Goal: Task Accomplishment & Management: Use online tool/utility

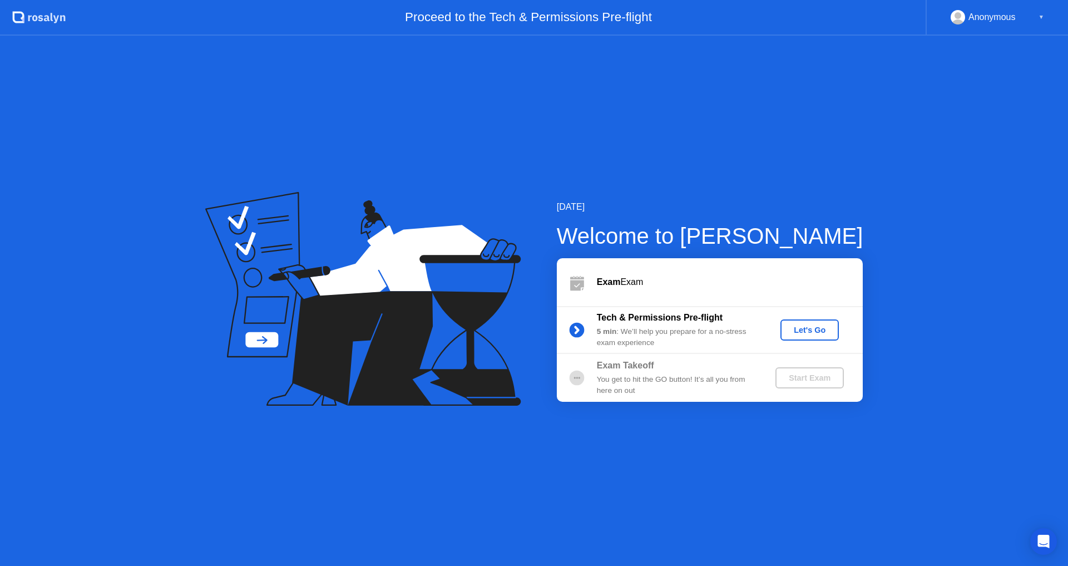
click at [807, 337] on button "Let's Go" at bounding box center [809, 329] width 58 height 21
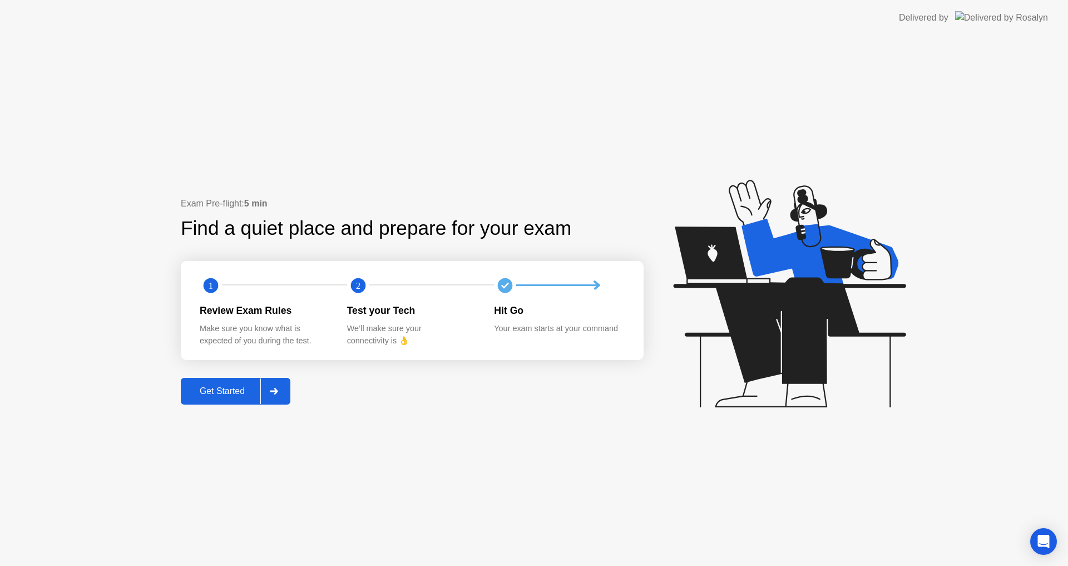
click at [209, 383] on button "Get Started" at bounding box center [236, 391] width 110 height 27
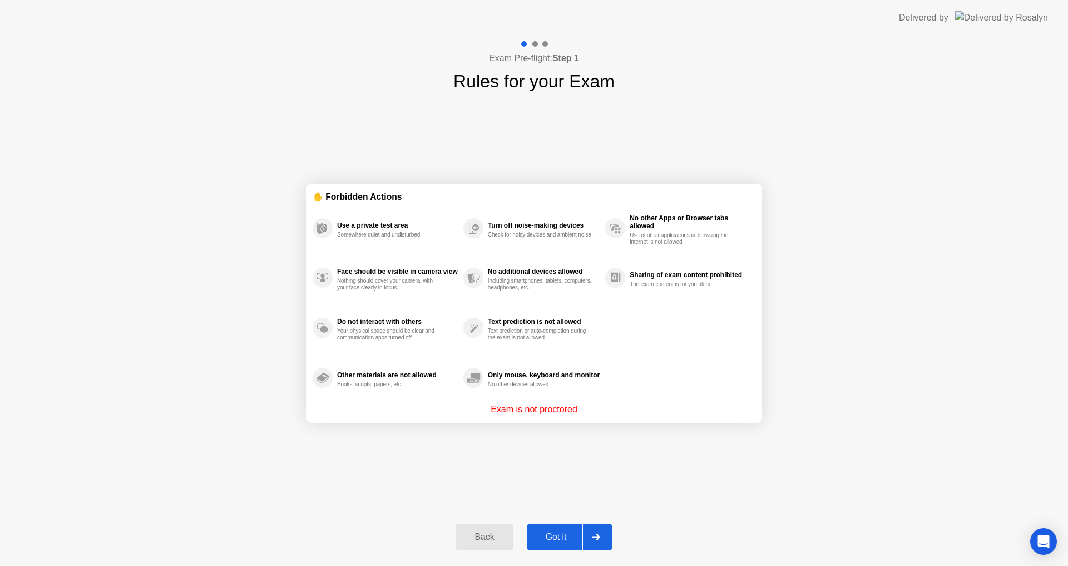
click at [559, 542] on div "Got it" at bounding box center [556, 537] width 52 height 10
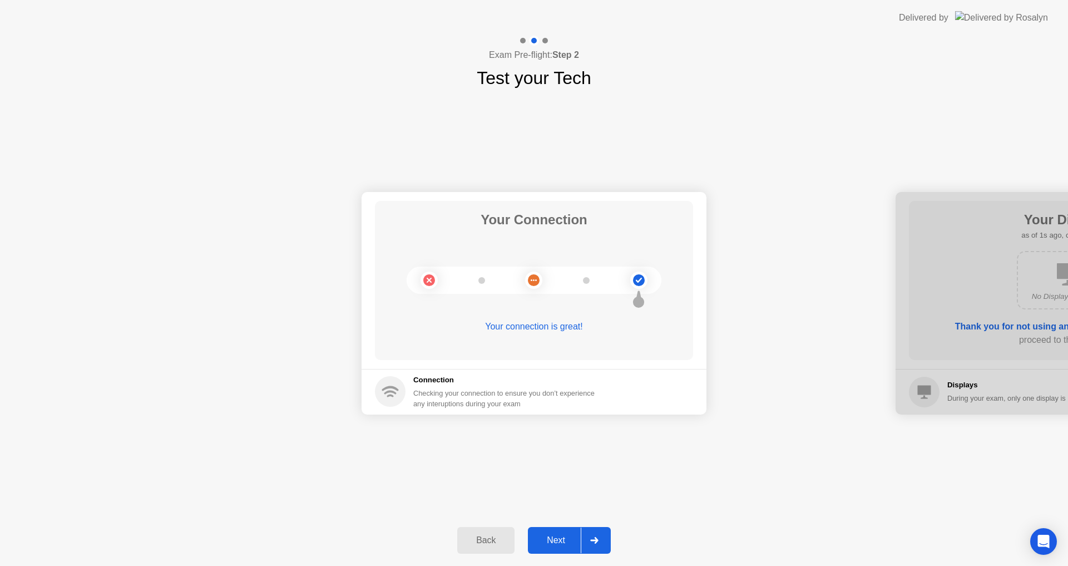
click at [553, 542] on div "Next" at bounding box center [556, 540] width 50 height 10
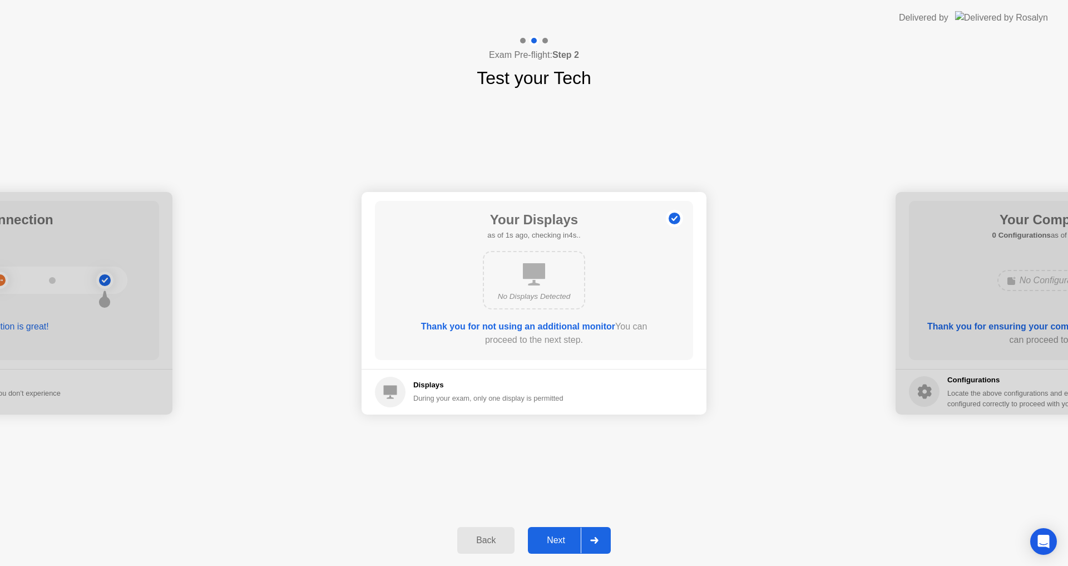
click at [553, 542] on div "Next" at bounding box center [556, 540] width 50 height 10
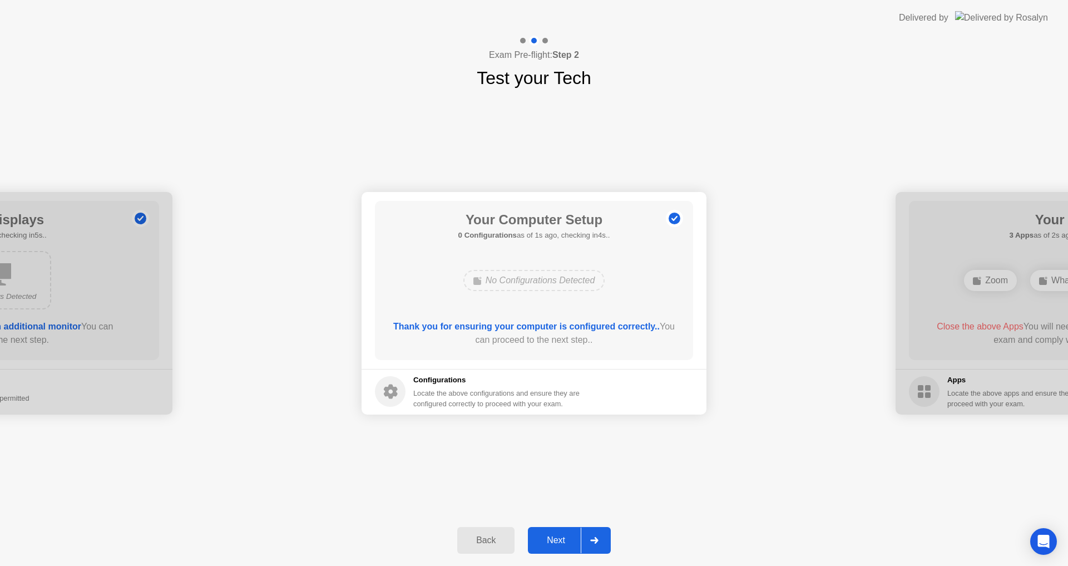
click at [553, 542] on div "Next" at bounding box center [556, 540] width 50 height 10
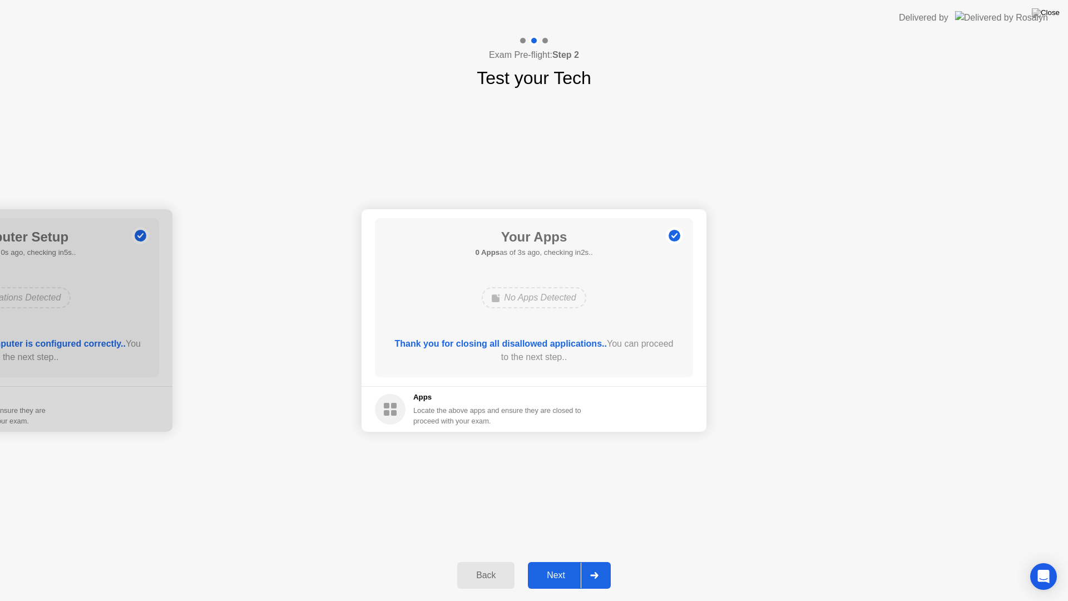
click at [555, 565] on div "Next" at bounding box center [556, 575] width 50 height 10
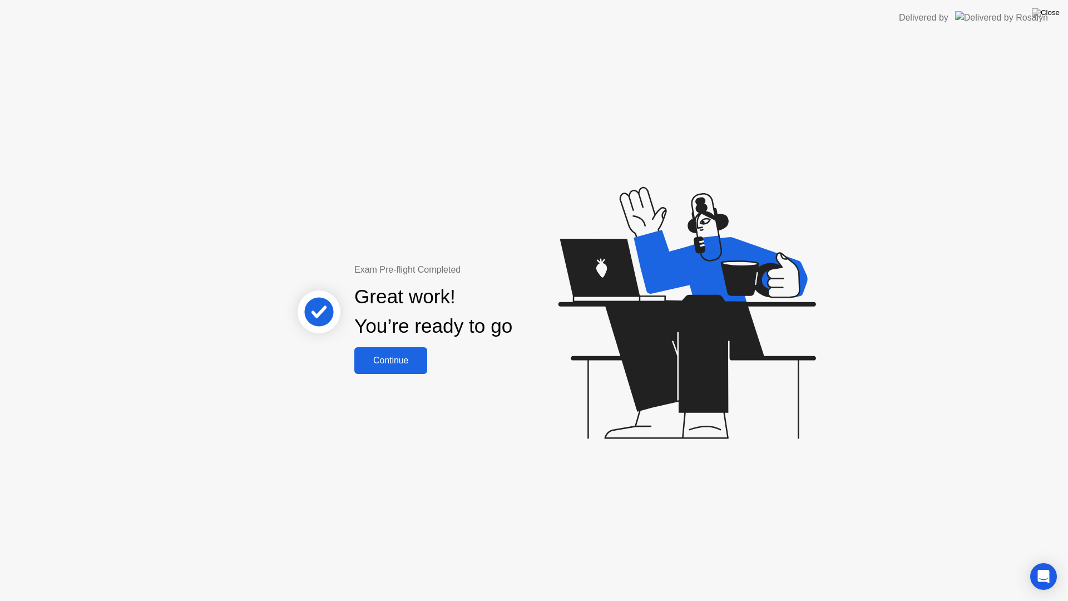
click at [379, 368] on button "Continue" at bounding box center [390, 360] width 73 height 27
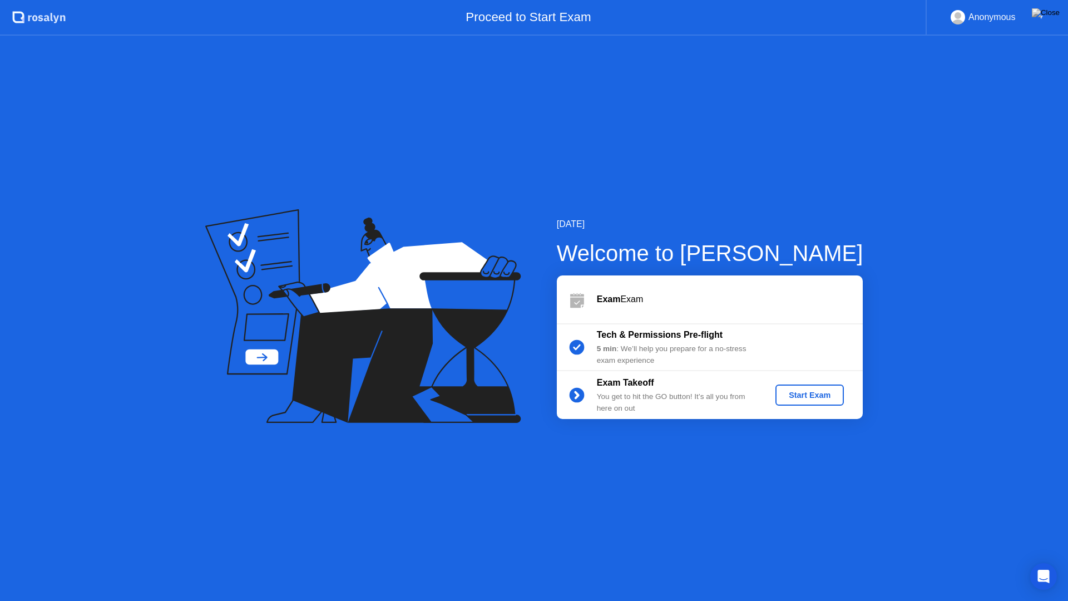
click at [797, 393] on div "Start Exam" at bounding box center [810, 395] width 60 height 9
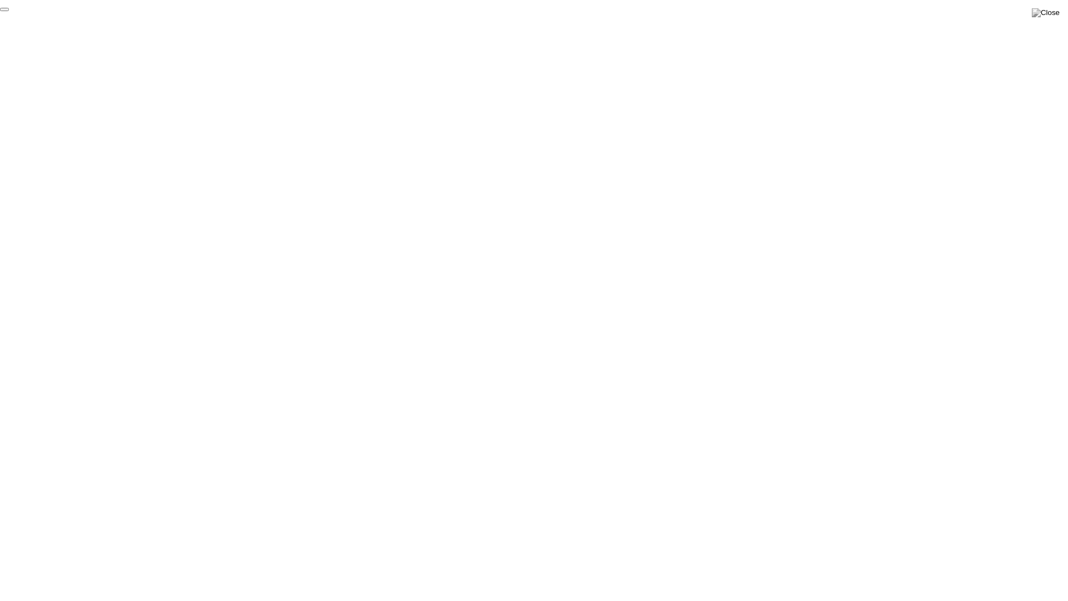
click div "End Proctoring Session"
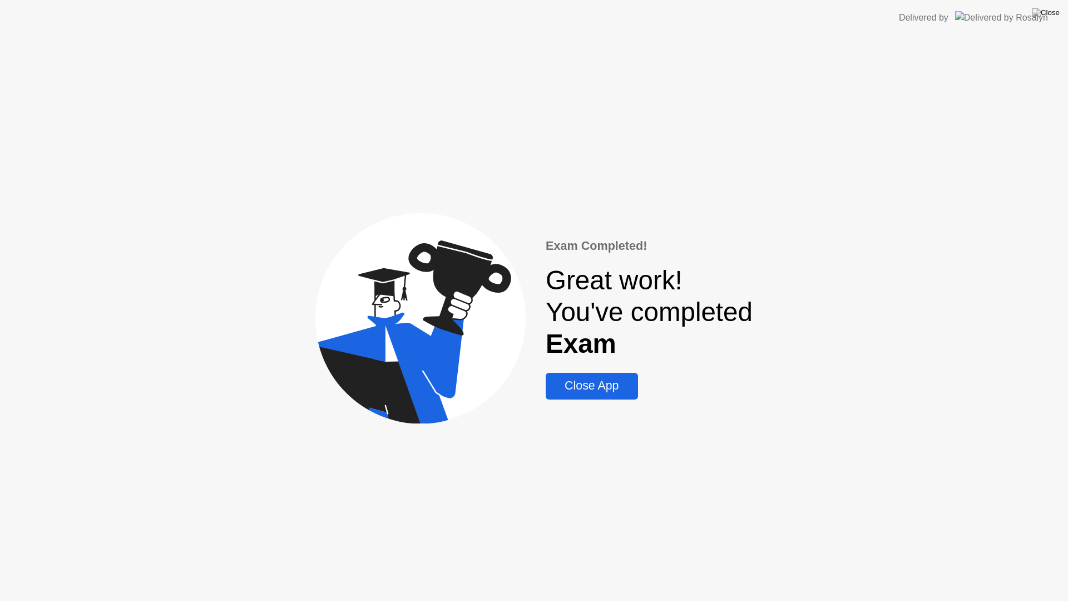
click at [575, 390] on div "Close App" at bounding box center [591, 386] width 85 height 14
